Goal: Information Seeking & Learning: Learn about a topic

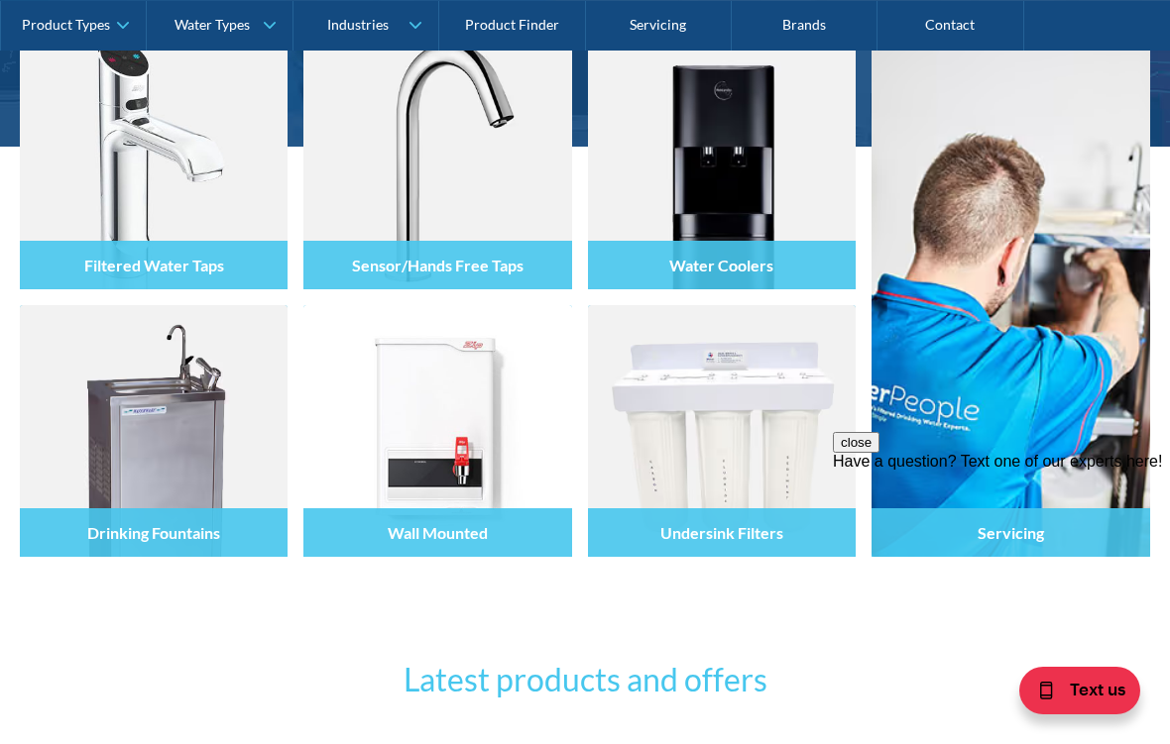
click at [659, 423] on div at bounding box center [722, 449] width 268 height 119
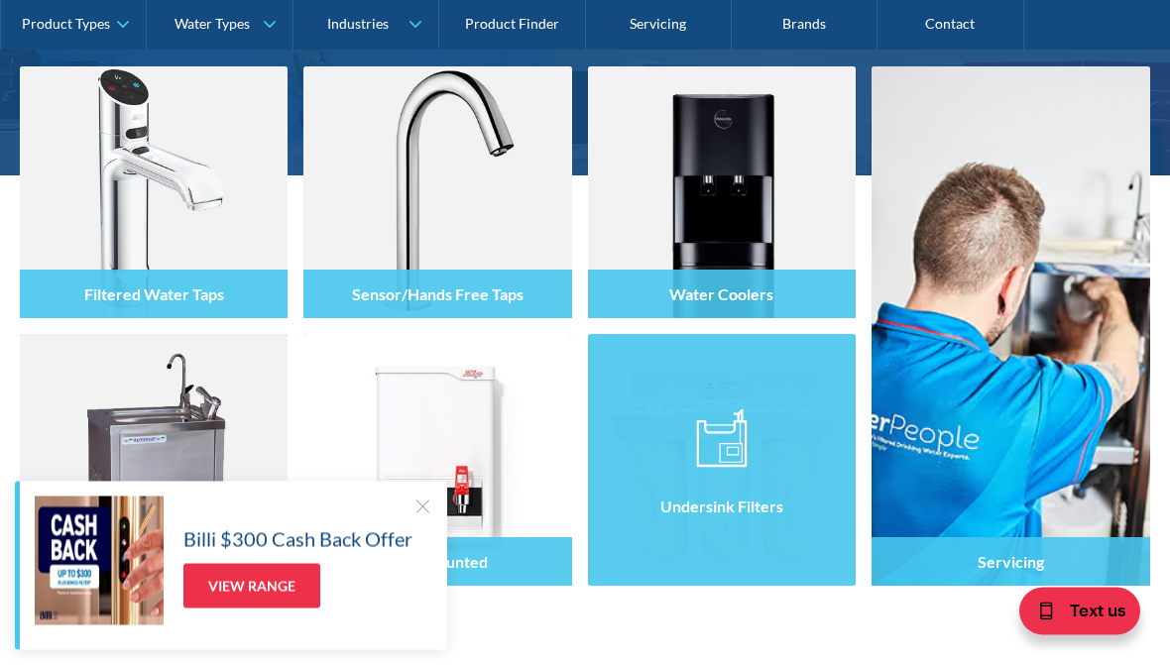
scroll to position [315, 0]
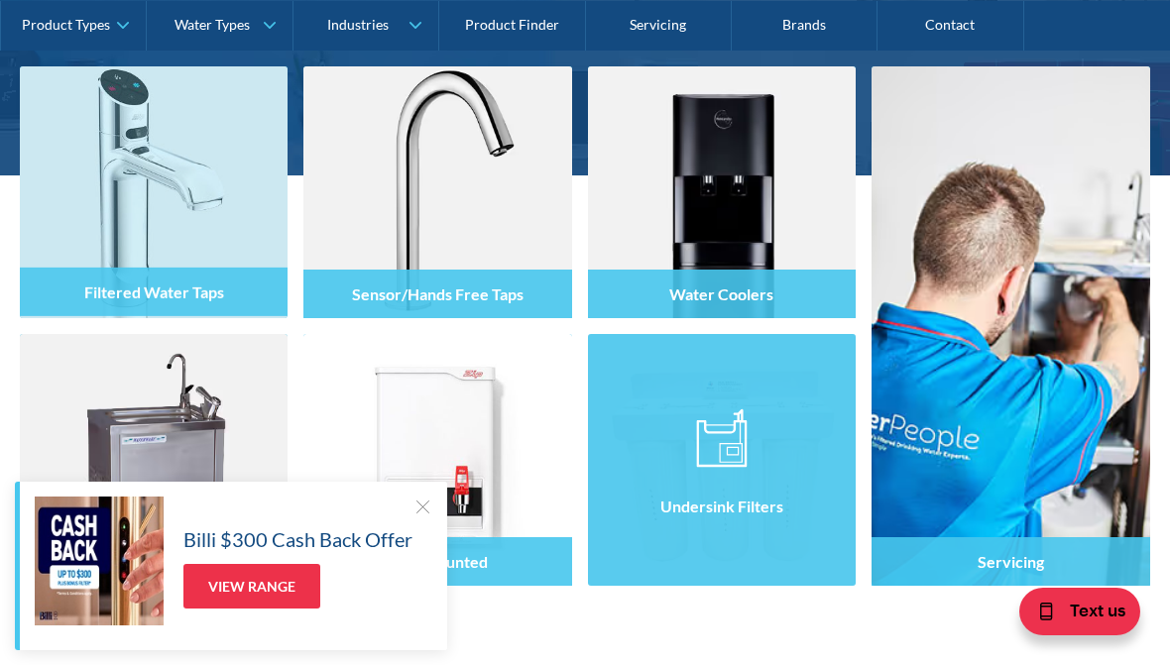
click at [126, 204] on div at bounding box center [154, 210] width 268 height 119
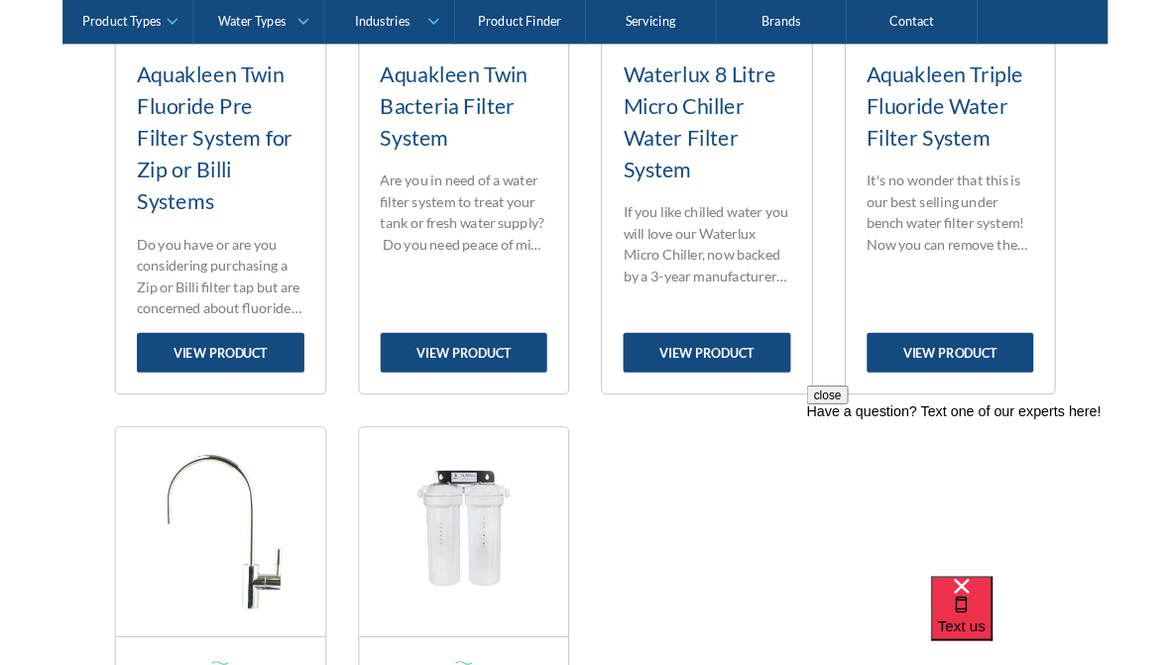
scroll to position [2006, 0]
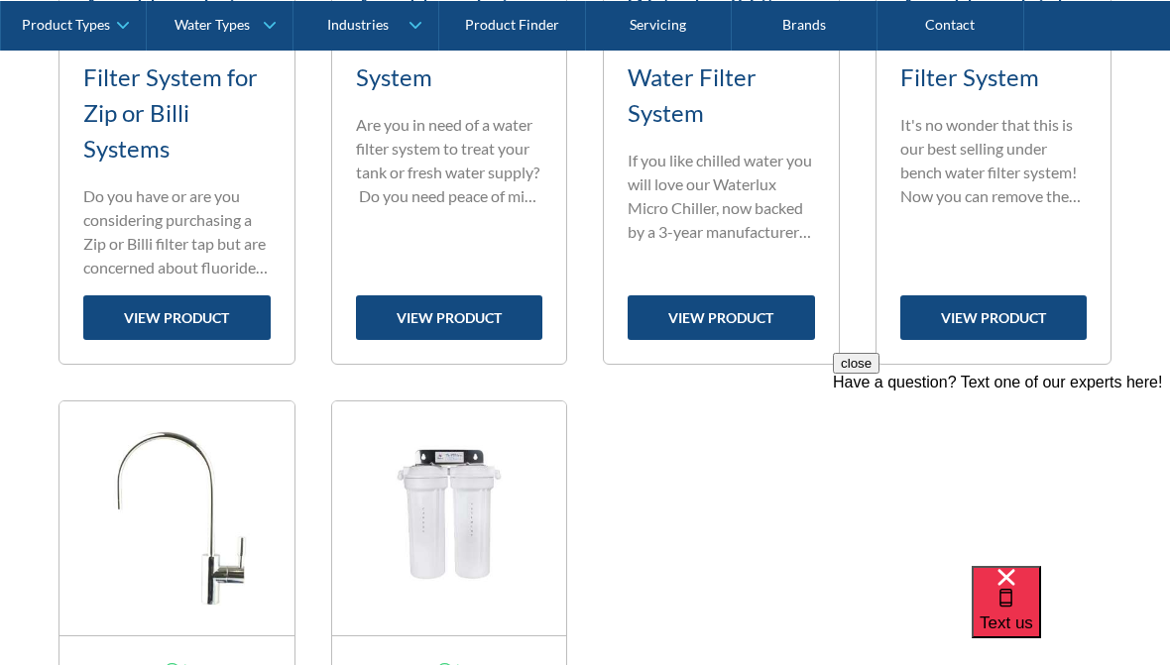
click at [688, 303] on link "view product" at bounding box center [720, 317] width 187 height 45
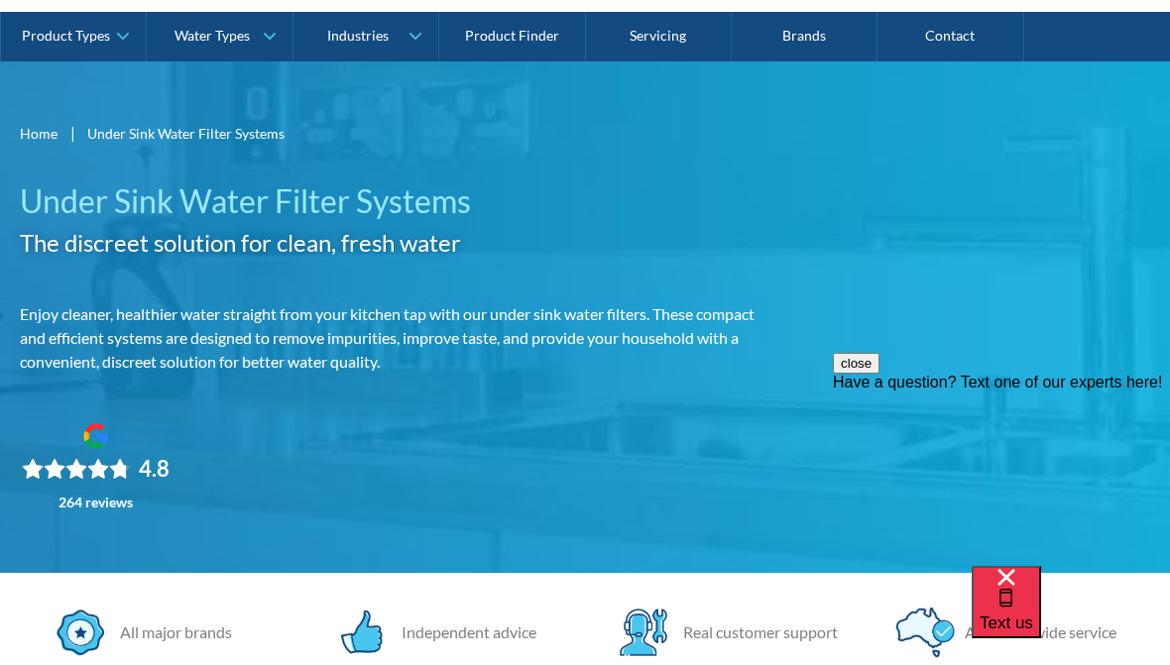
scroll to position [0, 0]
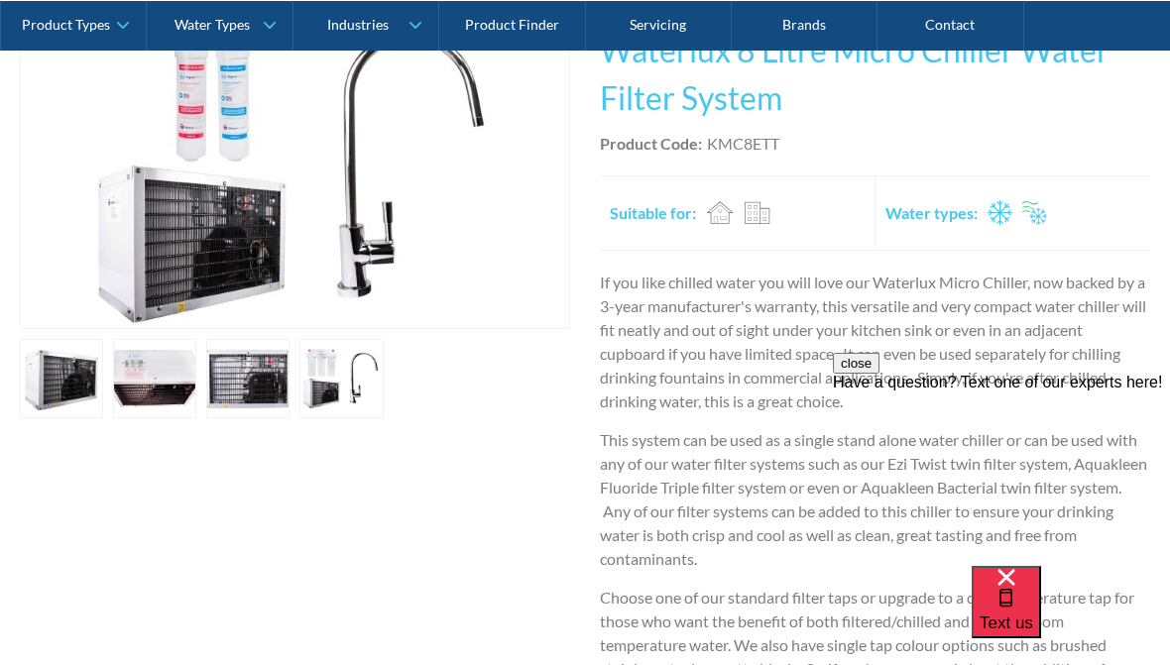
scroll to position [442, 0]
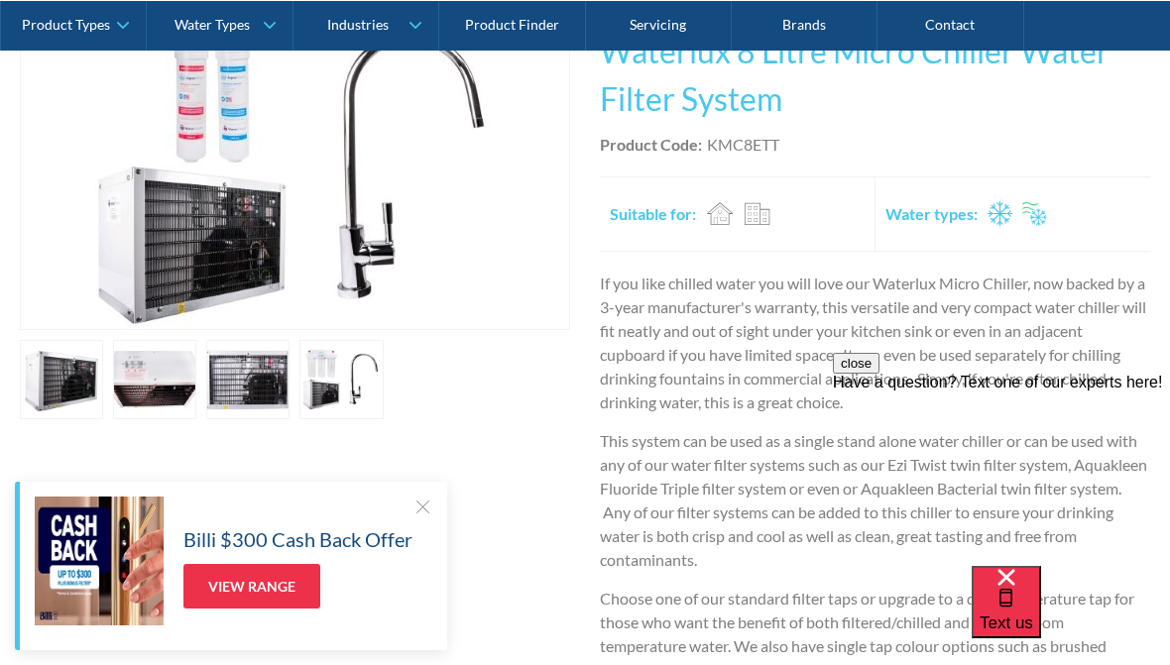
click at [112, 430] on div "Play video Fits Most Brands Best Seller No items found. This tap design is incl…" at bounding box center [585, 465] width 1130 height 914
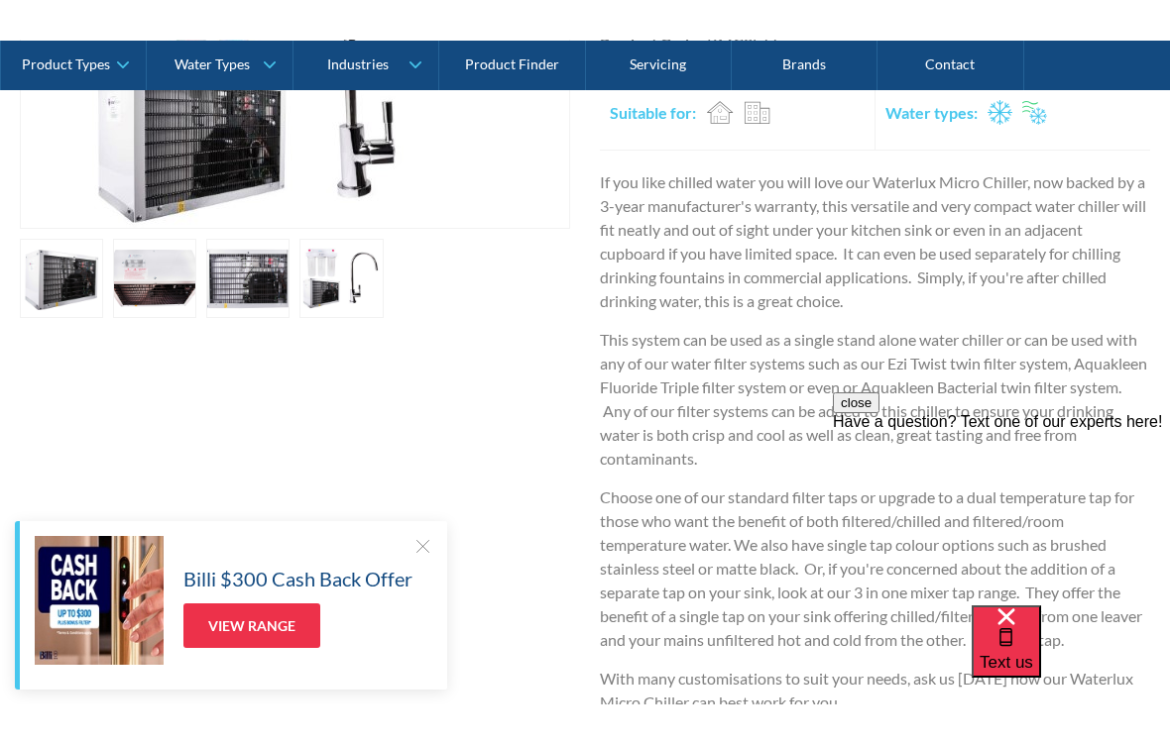
scroll to position [506, 0]
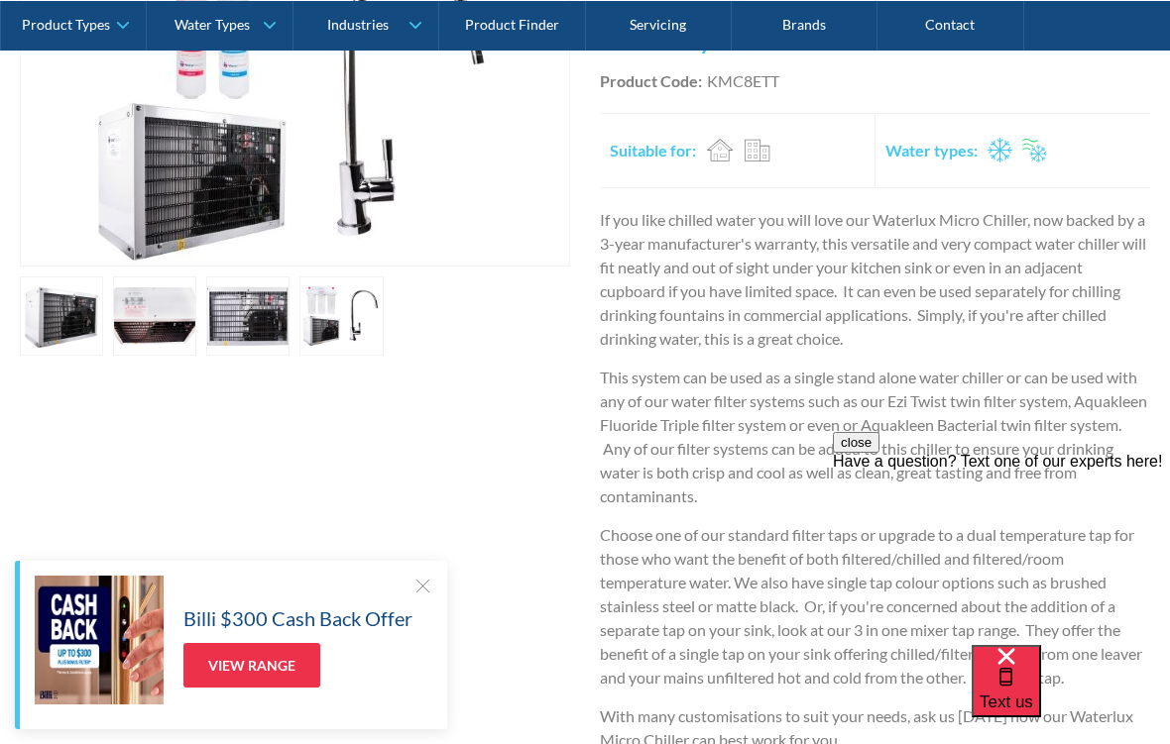
click at [412, 595] on div at bounding box center [422, 586] width 20 height 20
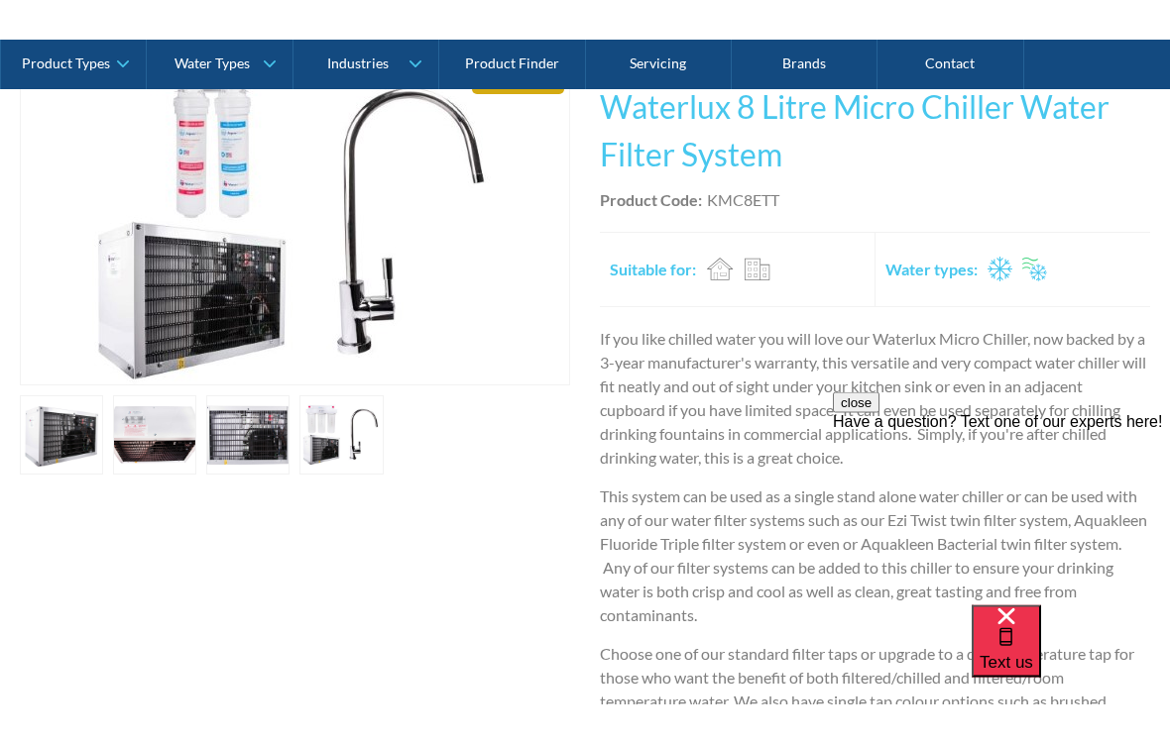
scroll to position [350, 0]
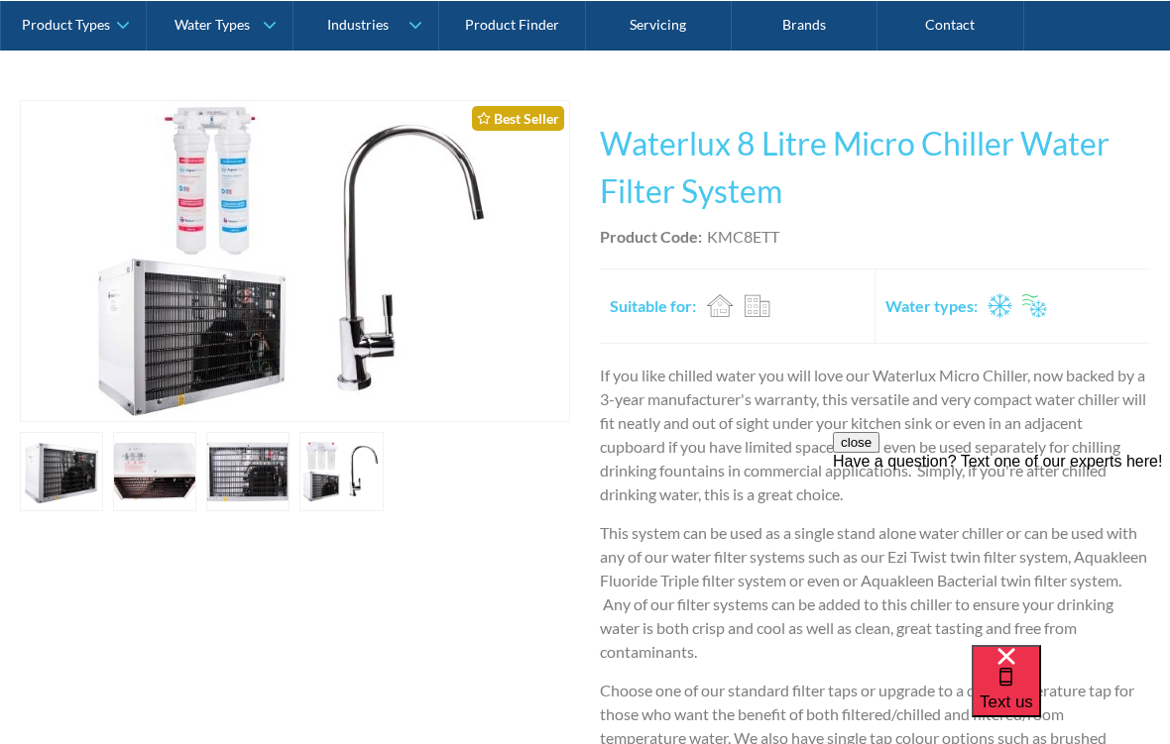
click at [879, 453] on button "close" at bounding box center [856, 442] width 47 height 21
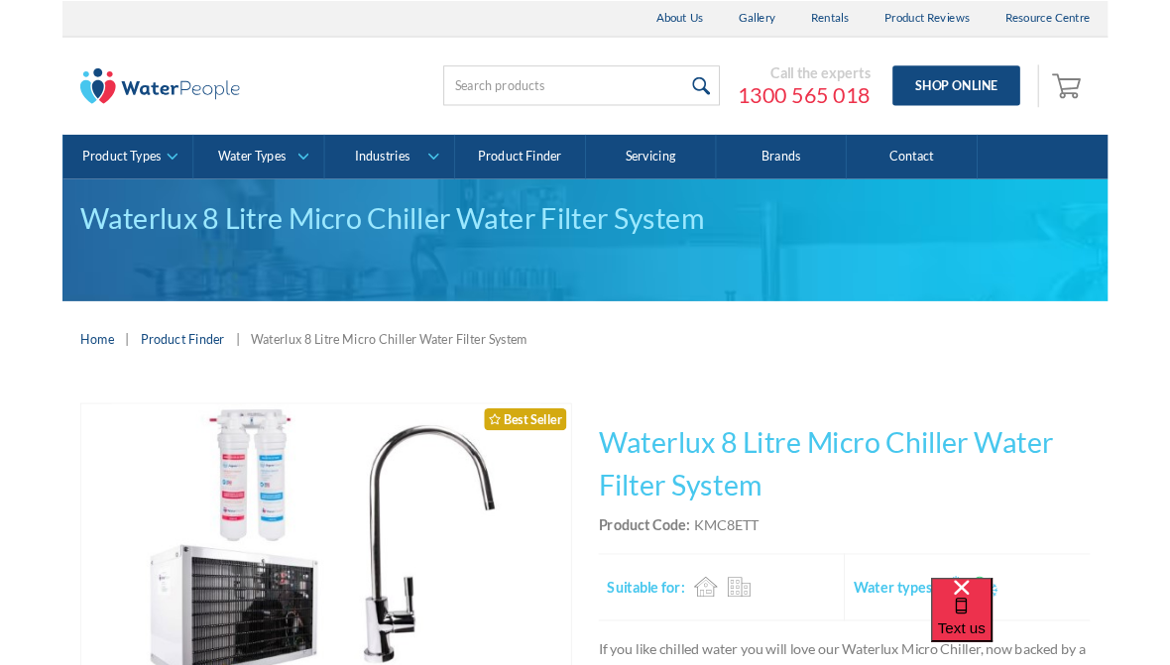
scroll to position [79, 0]
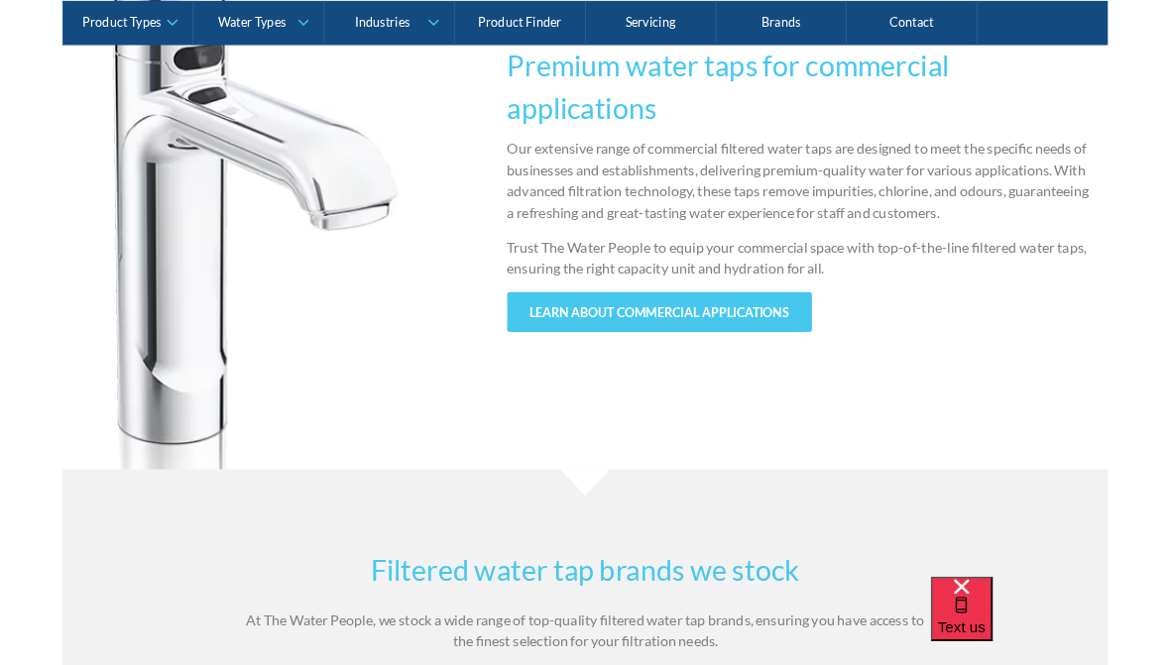
scroll to position [2133, 0]
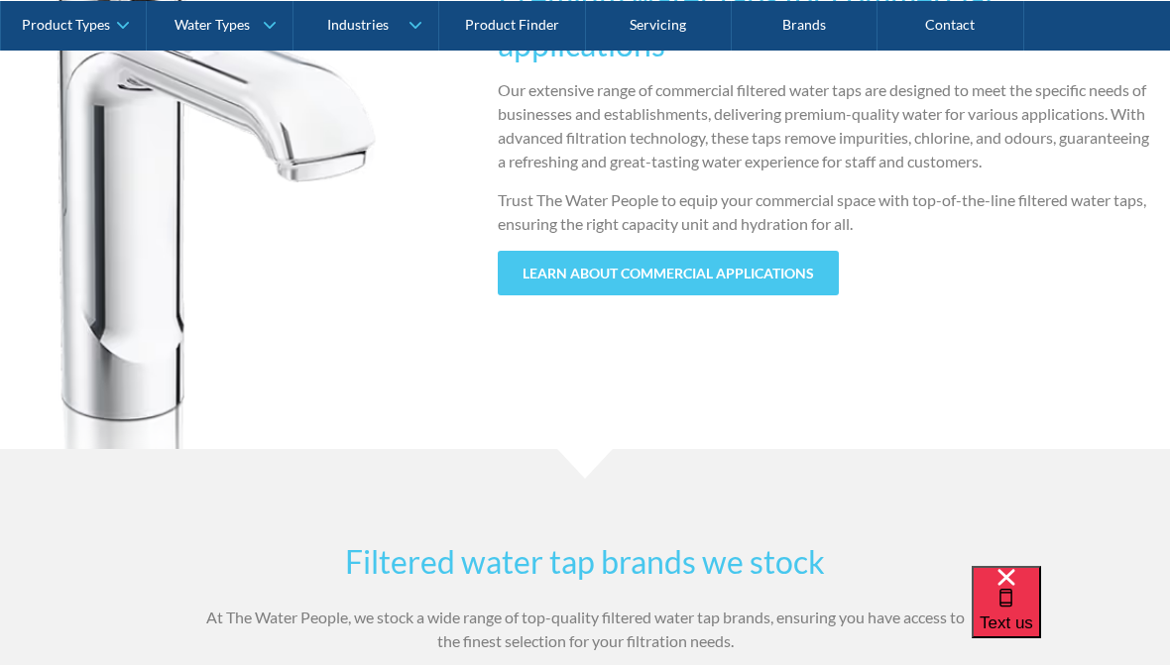
click at [108, 248] on img at bounding box center [251, 134] width 462 height 629
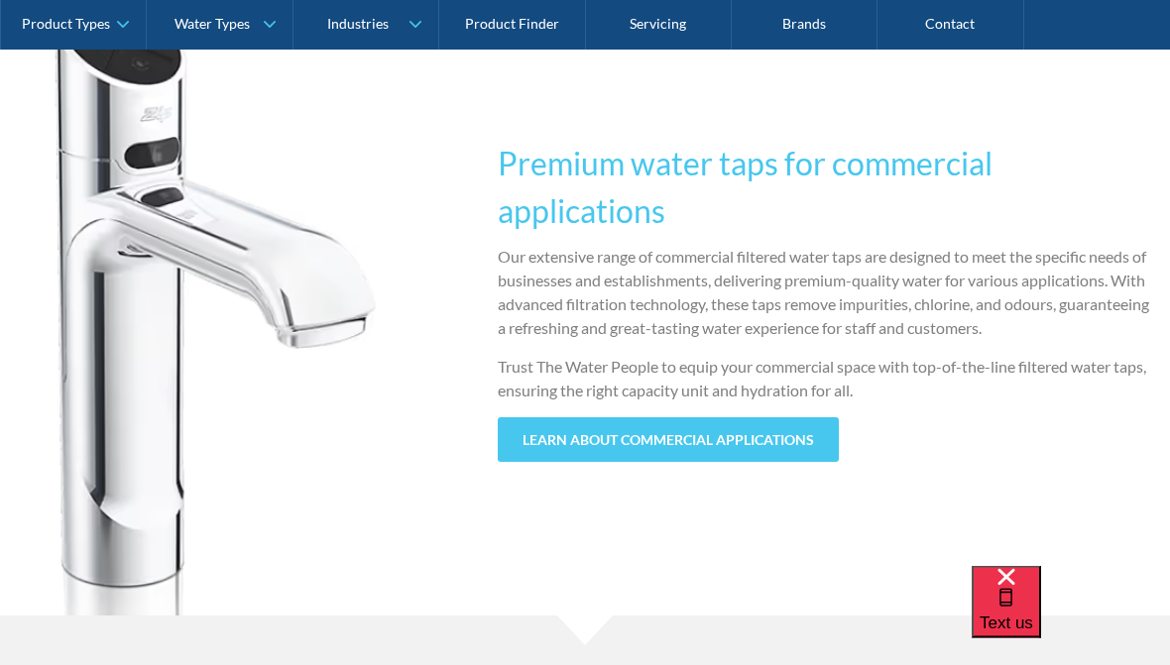
scroll to position [1954, 0]
